Goal: Transaction & Acquisition: Obtain resource

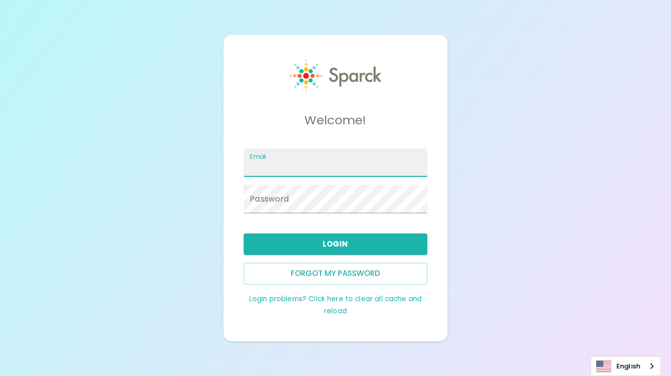
click at [274, 165] on input "Email" at bounding box center [335, 163] width 183 height 28
type input "[EMAIL_ADDRESS][DOMAIN_NAME]"
click at [314, 241] on button "Login" at bounding box center [335, 244] width 183 height 21
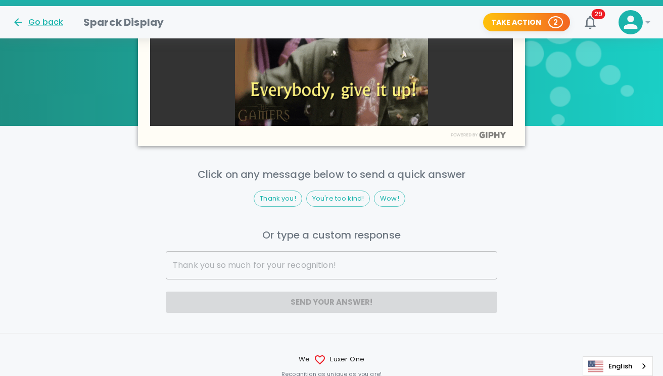
scroll to position [785, 0]
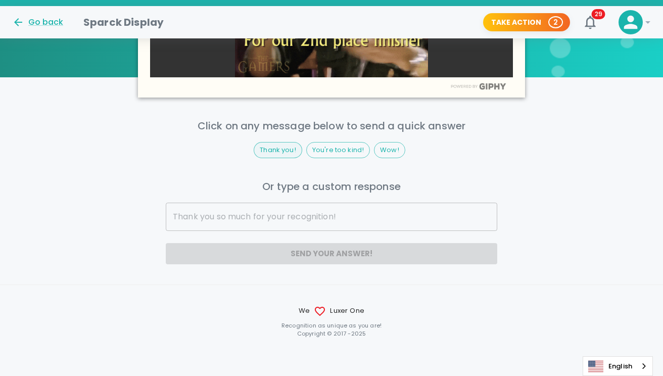
click at [283, 151] on span "Thank you!" at bounding box center [278, 150] width 48 height 10
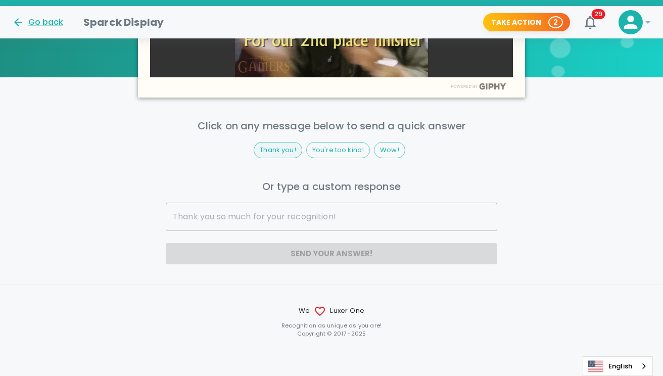
type input "Thank you!"
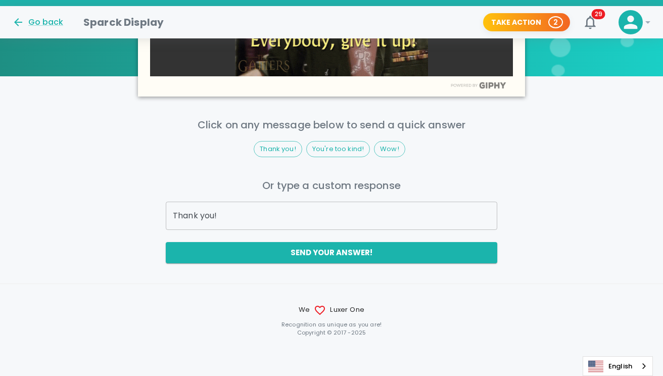
scroll to position [786, 0]
click at [525, 20] on button "Take Action 2" at bounding box center [526, 22] width 87 height 19
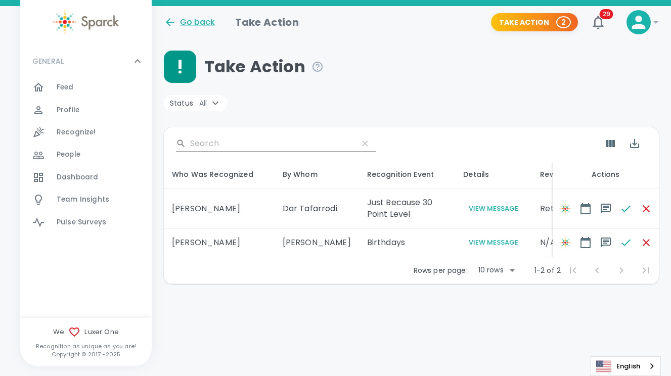
click at [71, 86] on span "Feed" at bounding box center [65, 87] width 17 height 10
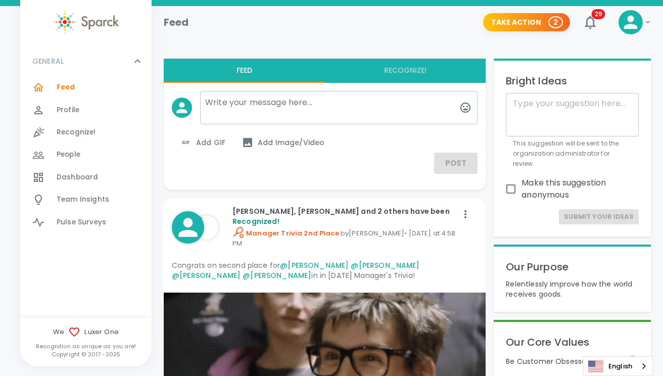
click at [58, 112] on span "Profile" at bounding box center [68, 110] width 23 height 10
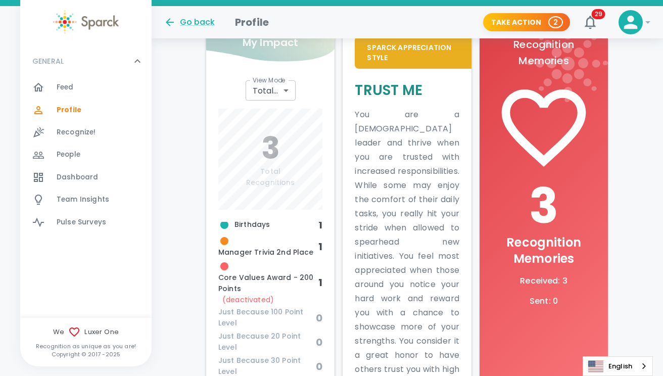
scroll to position [6, 0]
click at [238, 284] on span "Core Values Award - 200 Points (deactivated)" at bounding box center [268, 282] width 100 height 44
click at [241, 299] on span "(deactivated)" at bounding box center [248, 299] width 52 height 10
click at [241, 298] on span "(deactivated)" at bounding box center [248, 299] width 52 height 10
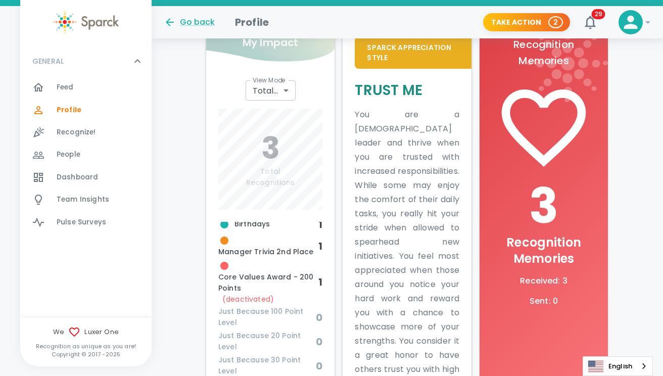
click at [236, 229] on span "Birthdays" at bounding box center [268, 224] width 100 height 12
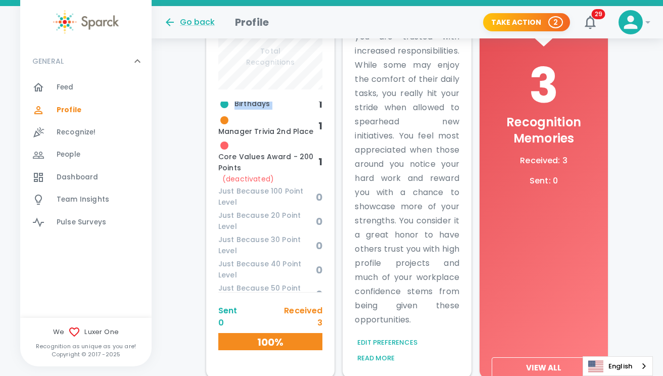
scroll to position [299, 0]
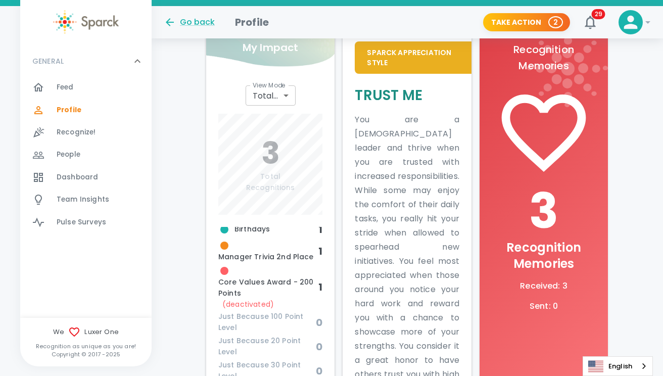
click at [379, 55] on p "Sparck Appreciation Style" at bounding box center [414, 58] width 92 height 20
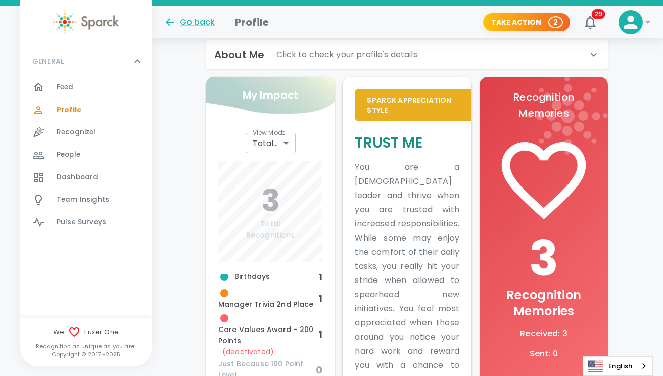
scroll to position [121, 0]
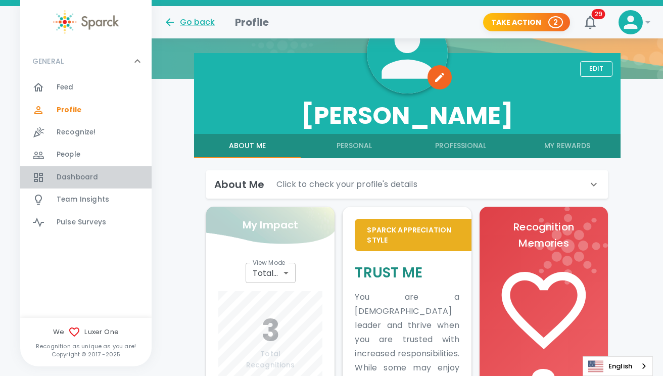
click at [67, 178] on span "Dashboard" at bounding box center [77, 177] width 41 height 10
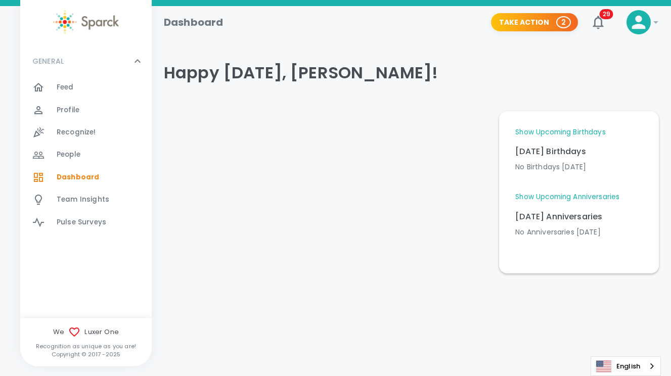
click at [69, 89] on span "Feed" at bounding box center [65, 87] width 17 height 10
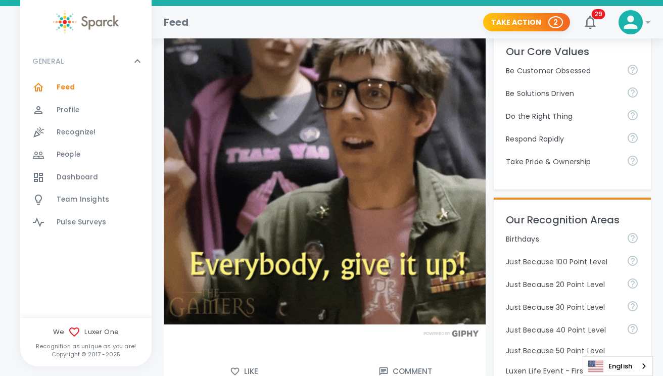
scroll to position [376, 0]
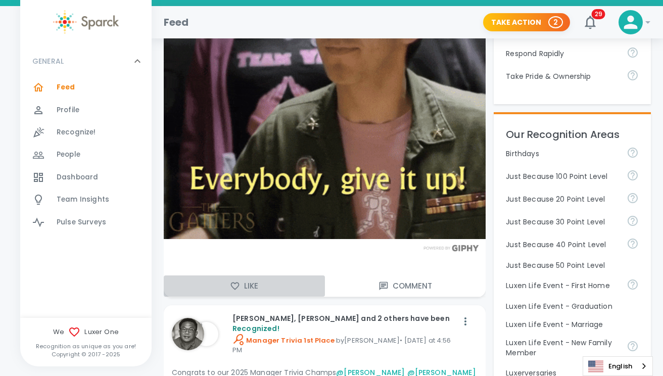
click at [235, 287] on icon "button" at bounding box center [235, 286] width 10 height 10
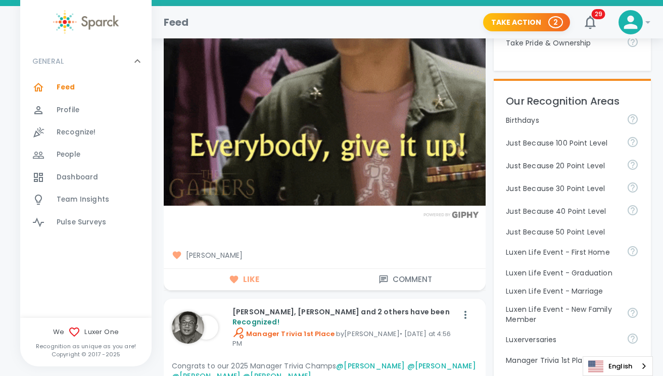
scroll to position [408, 0]
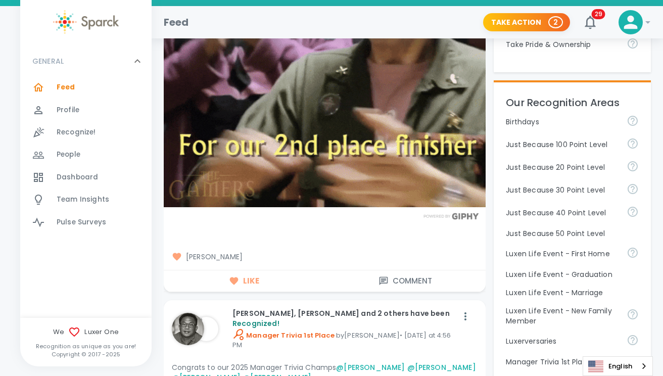
click at [72, 114] on span "Profile" at bounding box center [68, 110] width 23 height 10
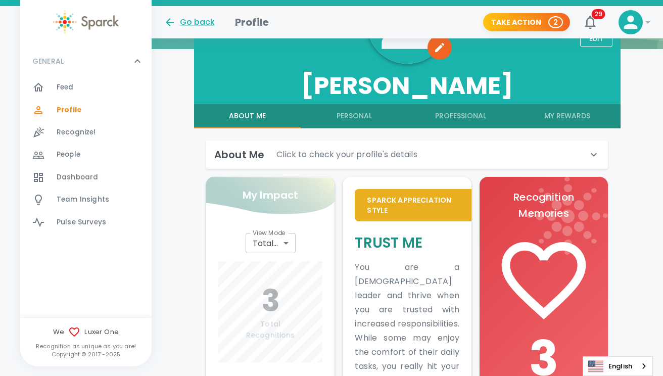
scroll to position [408, 0]
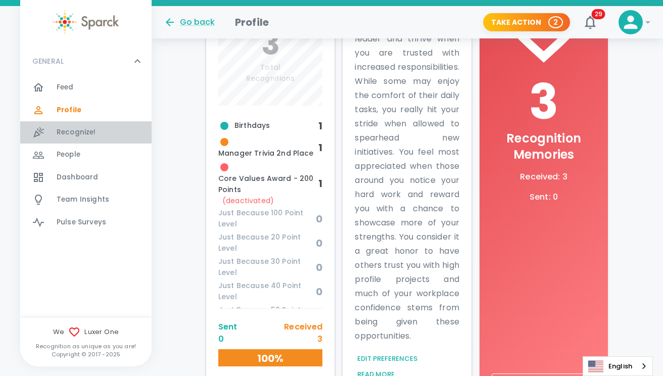
click at [75, 132] on span "Recognize!" at bounding box center [76, 132] width 39 height 10
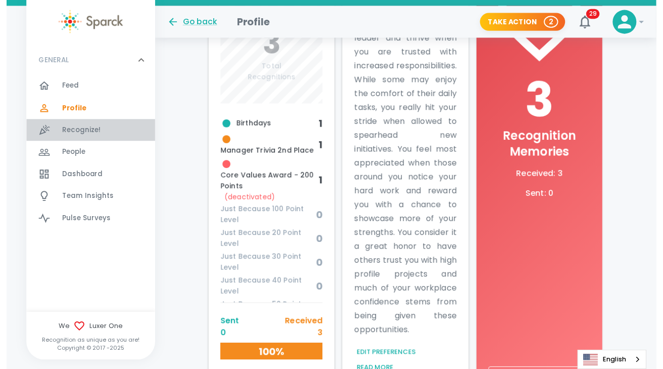
scroll to position [7, 0]
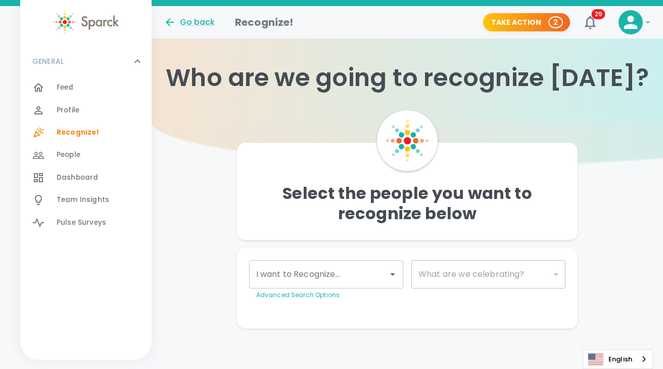
click at [70, 151] on span "People" at bounding box center [69, 155] width 24 height 10
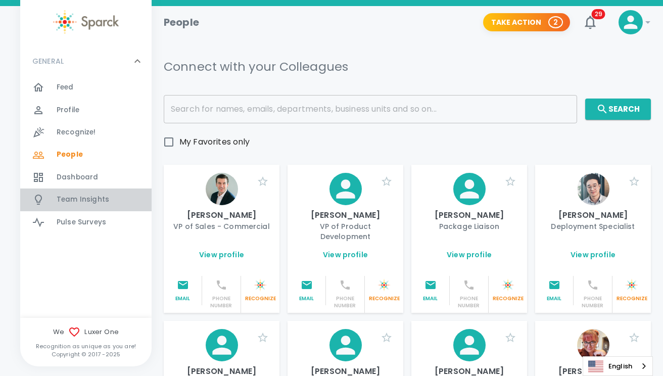
click at [67, 199] on span "Team Insights" at bounding box center [83, 200] width 53 height 10
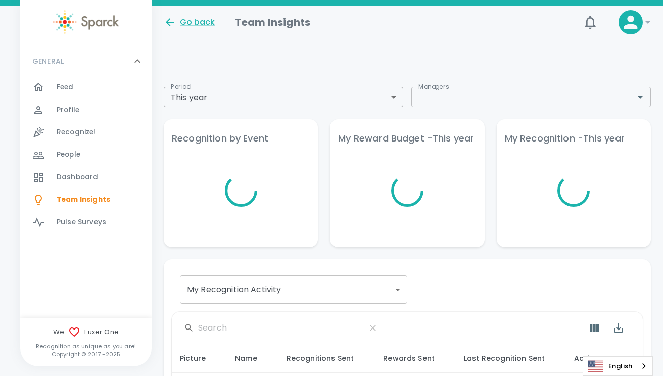
click at [69, 222] on span "Pulse Surveys" at bounding box center [82, 222] width 50 height 10
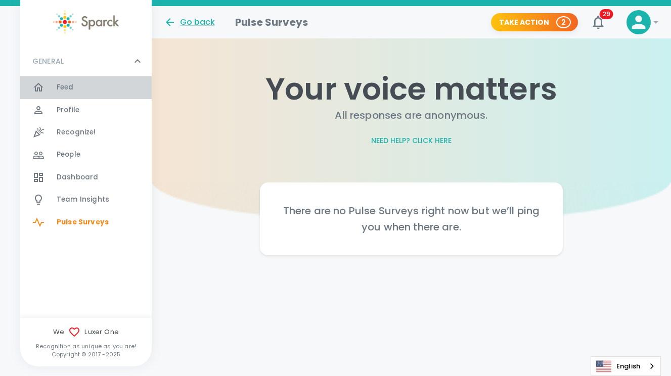
click at [58, 86] on span "Feed" at bounding box center [65, 87] width 17 height 10
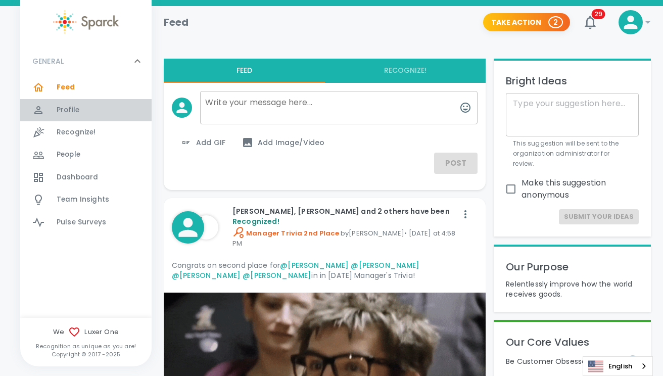
click at [62, 109] on span "Profile" at bounding box center [68, 110] width 23 height 10
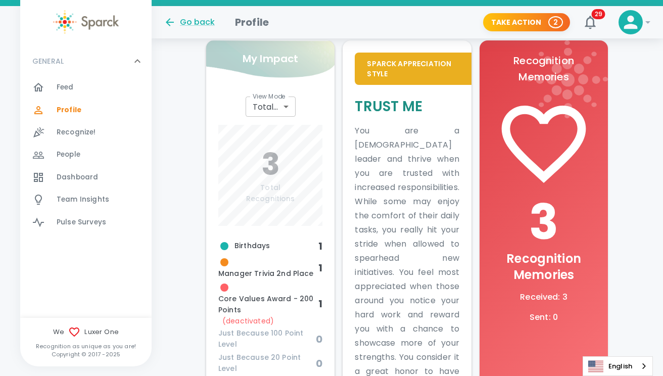
click at [270, 195] on h6 "Total Recognitions" at bounding box center [270, 194] width 49 height 22
click at [280, 110] on body "Skip Navigation Go back Profile Take Action 2 29 ! GENERAL 0 Feed 0 Profile 0 R…" at bounding box center [331, 140] width 663 height 856
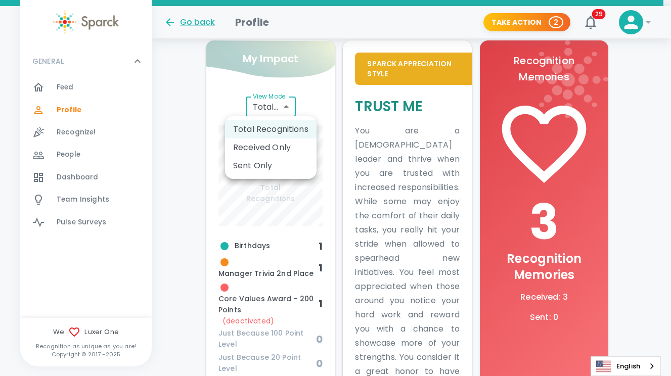
click at [280, 110] on div at bounding box center [335, 188] width 671 height 376
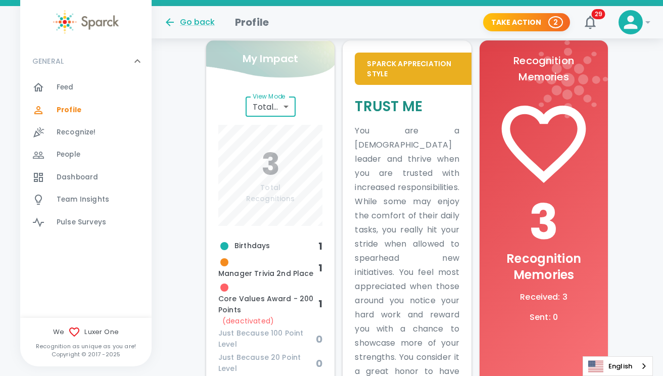
click at [280, 109] on body "Skip Navigation Go back Profile Take Action 2 29 ! GENERAL 0 Feed 0 Profile 0 R…" at bounding box center [331, 140] width 663 height 856
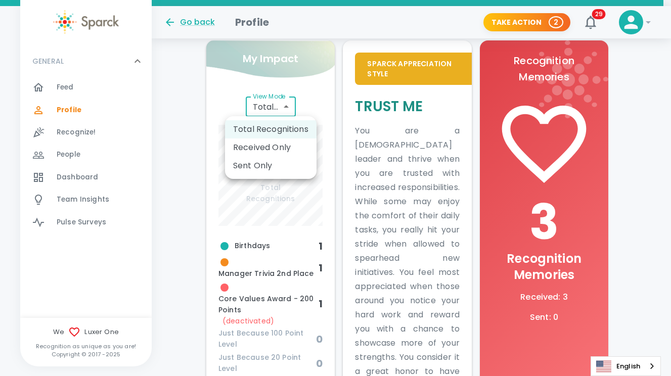
click at [267, 145] on li "Received Only" at bounding box center [271, 148] width 92 height 18
type input "total_received"
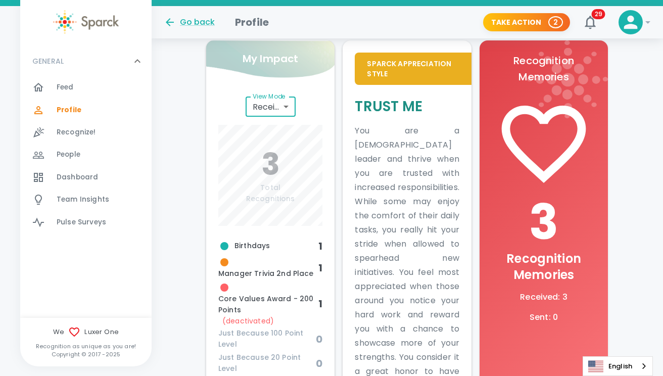
click at [246, 279] on span "Manager Trivia 2nd Place" at bounding box center [268, 267] width 100 height 23
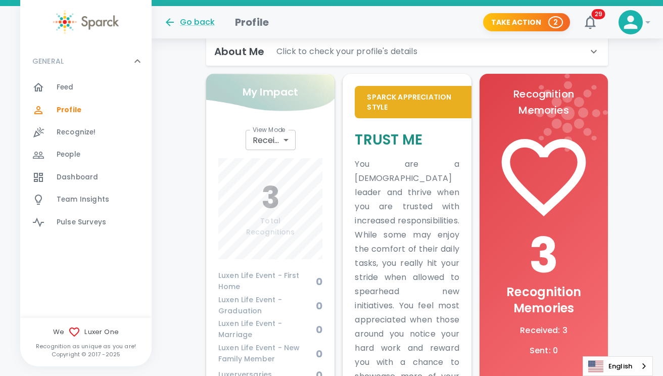
scroll to position [156, 0]
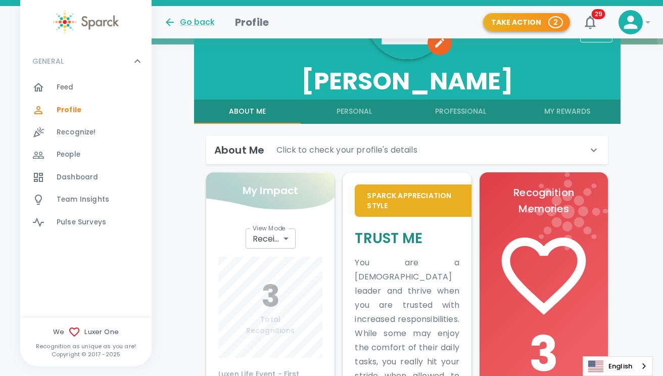
click at [554, 22] on span "2" at bounding box center [556, 22] width 13 height 10
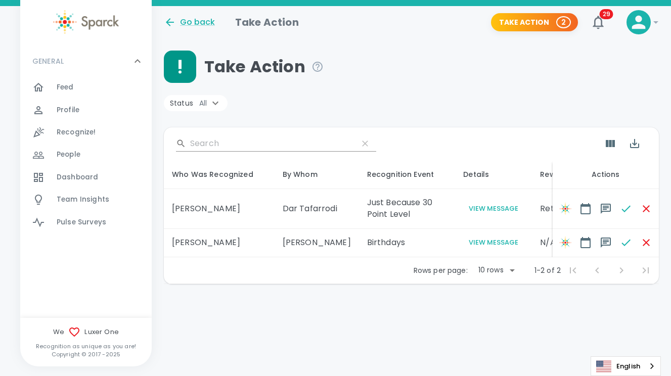
click at [178, 72] on circle at bounding box center [179, 72] width 3 height 3
click at [213, 103] on icon at bounding box center [215, 104] width 6 height 4
click at [212, 102] on div at bounding box center [335, 188] width 671 height 376
click at [326, 94] on div "Status All" at bounding box center [411, 99] width 495 height 32
click at [463, 209] on button "View Message" at bounding box center [493, 209] width 61 height 12
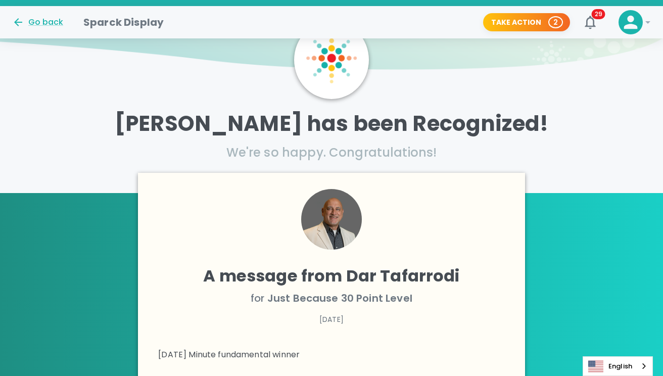
scroll to position [198, 0]
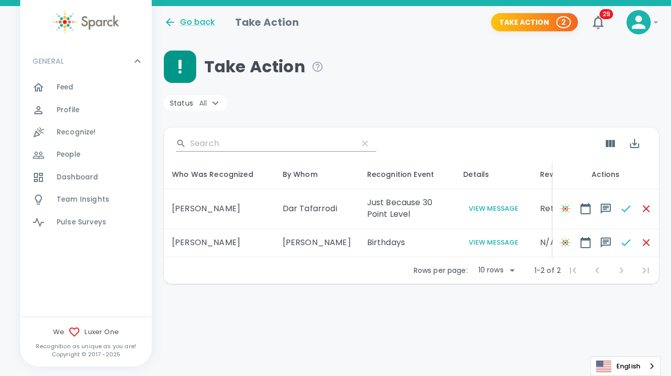
click at [532, 249] on td "N/A" at bounding box center [561, 243] width 58 height 28
click at [470, 249] on button "View Message" at bounding box center [493, 243] width 61 height 12
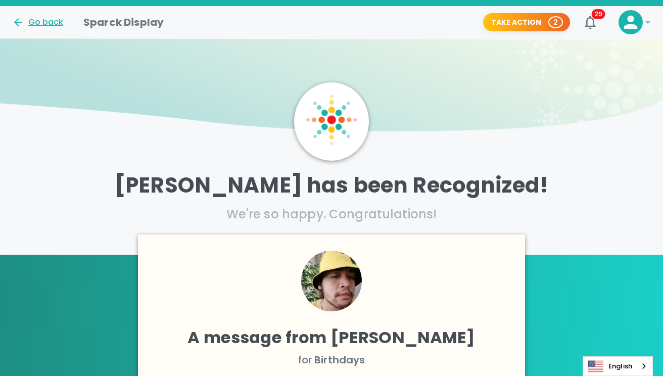
click at [19, 24] on icon at bounding box center [18, 22] width 12 height 12
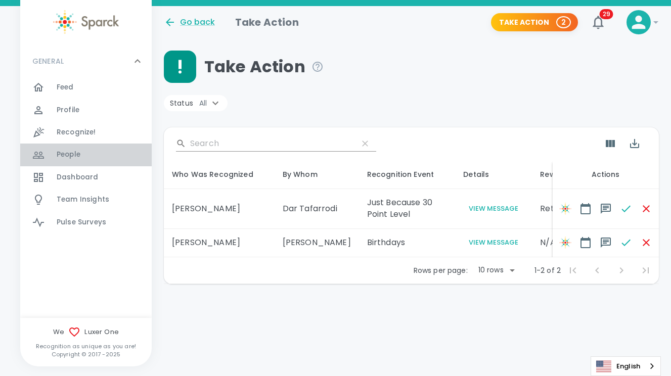
click at [57, 159] on span "People" at bounding box center [69, 155] width 24 height 10
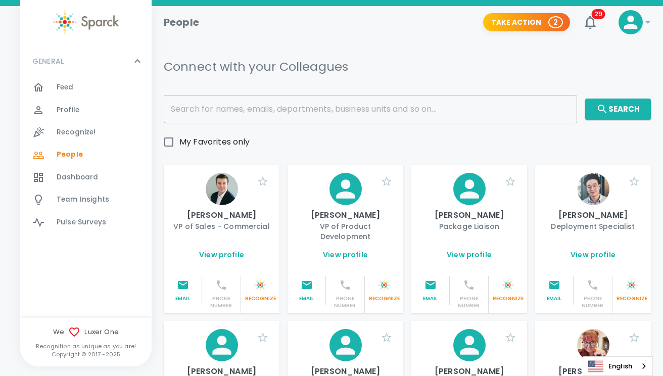
click at [59, 90] on span "Feed" at bounding box center [65, 87] width 17 height 10
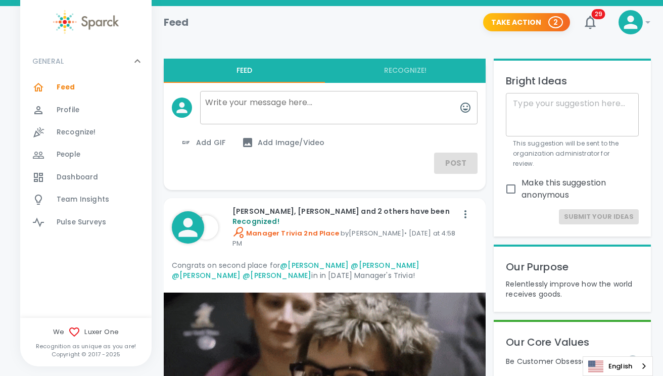
click at [644, 23] on icon at bounding box center [648, 22] width 12 height 12
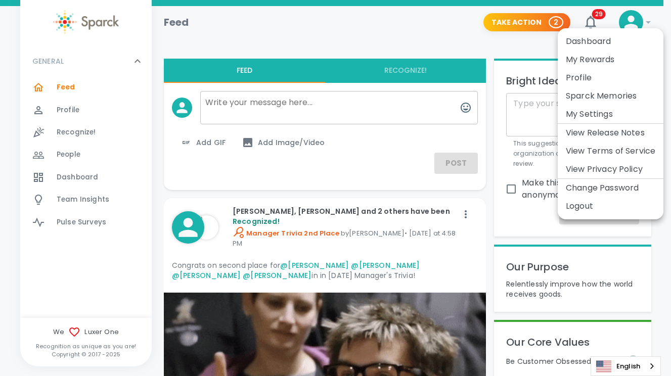
click at [602, 55] on li "My Rewards" at bounding box center [611, 60] width 106 height 18
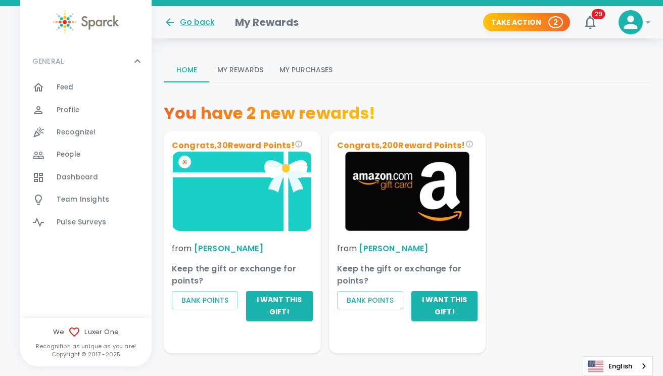
scroll to position [124, 0]
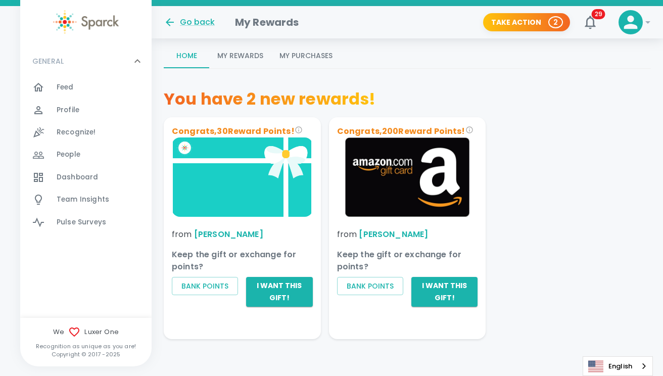
click at [207, 187] on img at bounding box center [242, 177] width 141 height 79
click at [452, 179] on img at bounding box center [407, 177] width 141 height 79
click at [233, 54] on button "My Rewards" at bounding box center [240, 56] width 62 height 24
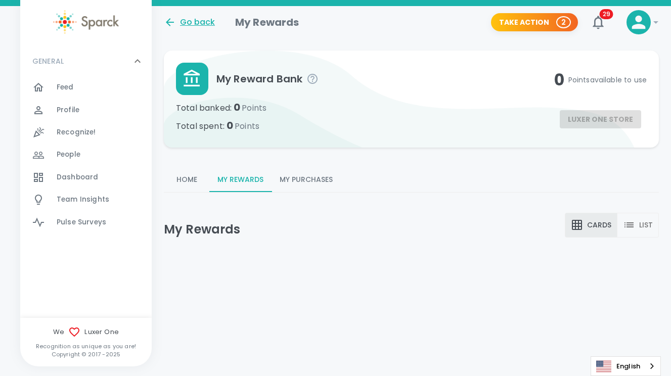
click at [200, 24] on div "Go back" at bounding box center [189, 22] width 51 height 12
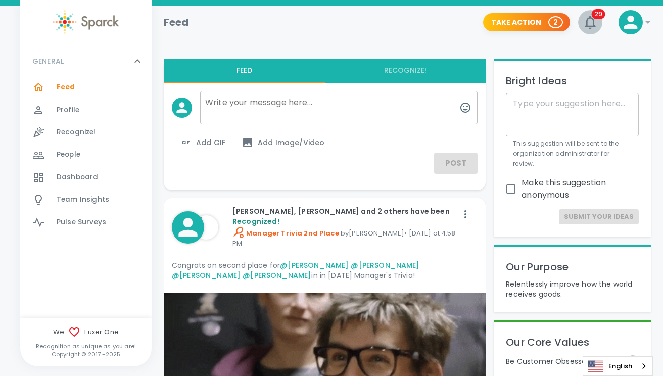
click at [591, 24] on icon "button" at bounding box center [591, 22] width 16 height 16
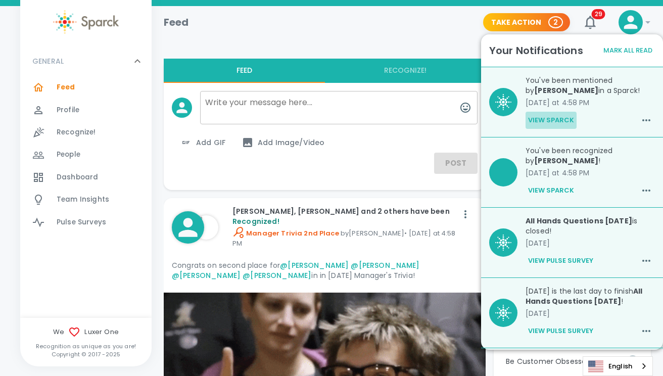
click at [561, 119] on button "View Sparck" at bounding box center [551, 120] width 51 height 17
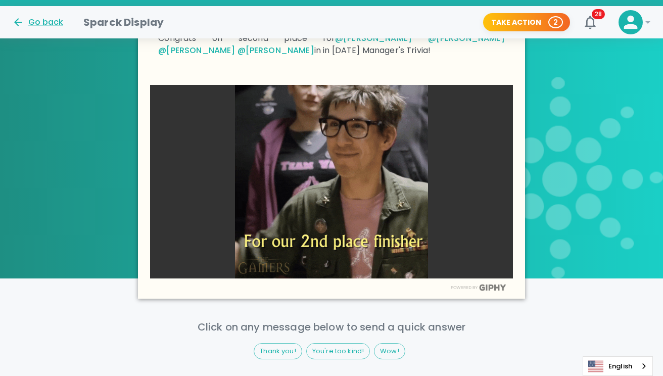
scroll to position [250, 0]
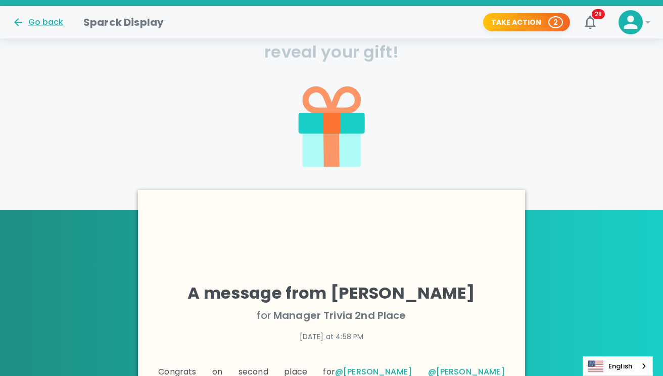
click at [343, 289] on h4 "A message from [PERSON_NAME]" at bounding box center [331, 293] width 346 height 20
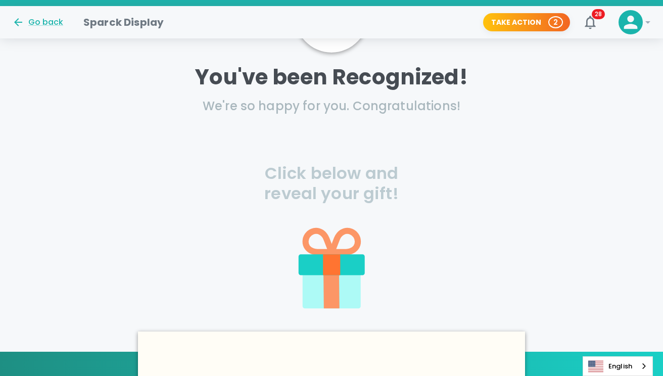
scroll to position [0, 0]
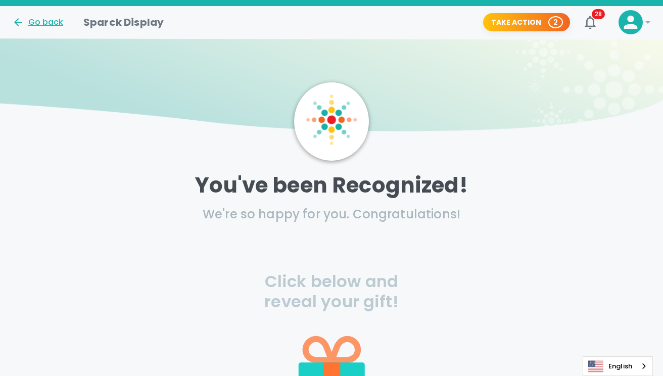
click at [42, 24] on div "Go back" at bounding box center [37, 22] width 51 height 12
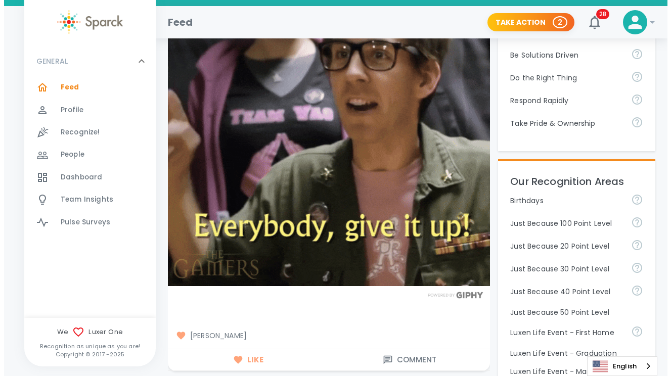
scroll to position [330, 0]
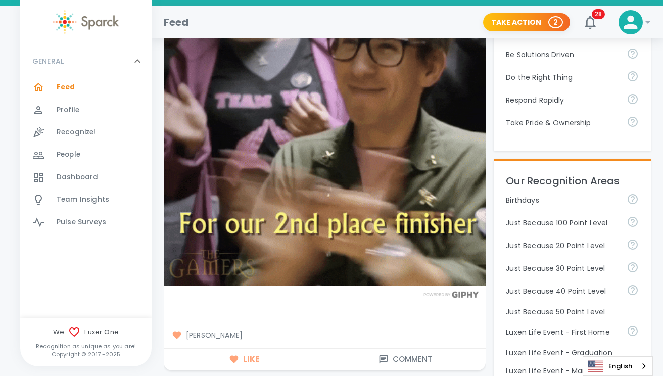
click at [643, 20] on icon at bounding box center [648, 22] width 12 height 12
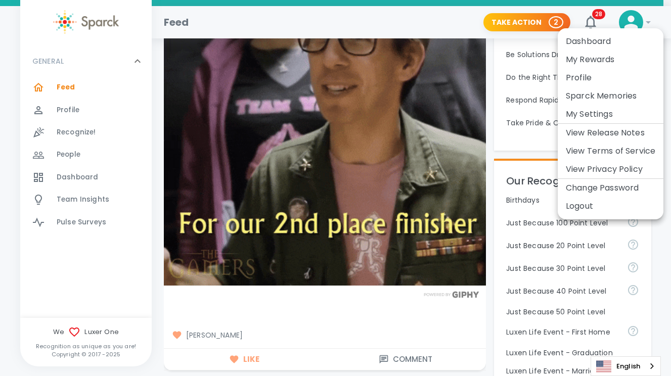
click at [608, 57] on li "My Rewards" at bounding box center [611, 60] width 106 height 18
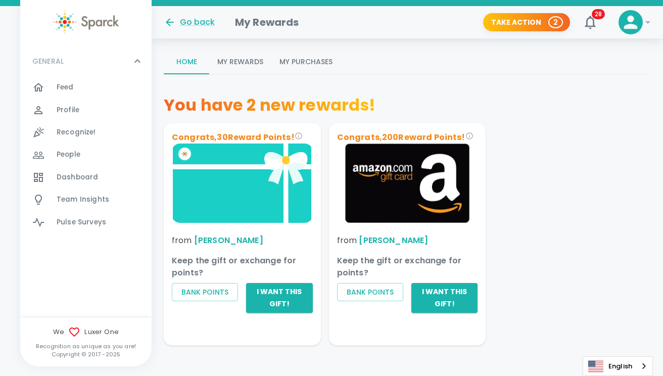
scroll to position [118, 0]
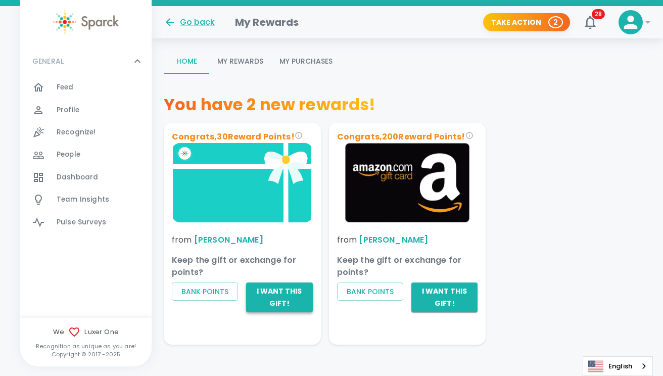
click at [279, 300] on button "I want this gift!" at bounding box center [279, 298] width 66 height 30
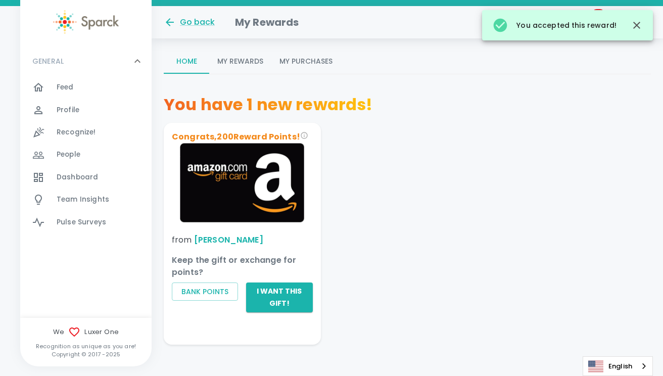
click at [279, 300] on button "I want this gift!" at bounding box center [279, 298] width 66 height 30
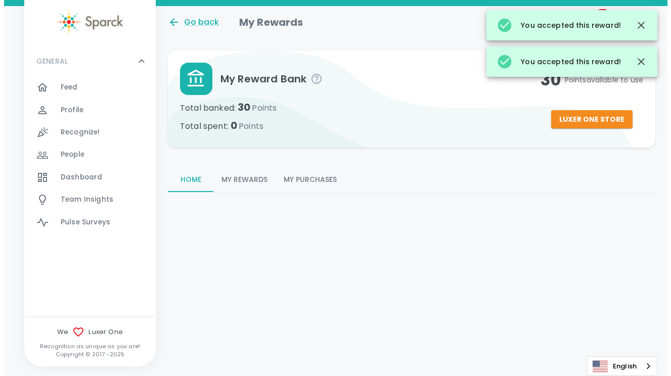
scroll to position [0, 0]
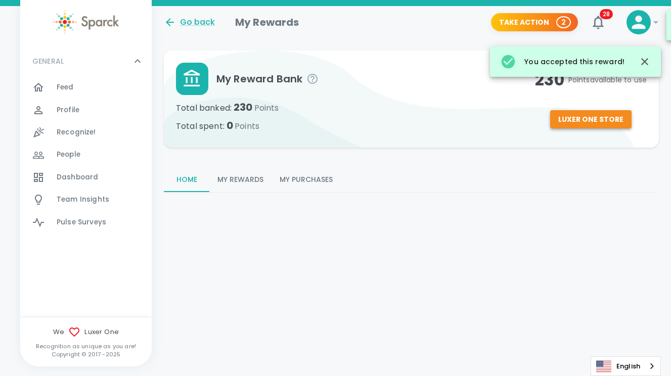
click at [586, 123] on button "Luxer One Store" at bounding box center [590, 119] width 81 height 19
